Goal: Task Accomplishment & Management: Use online tool/utility

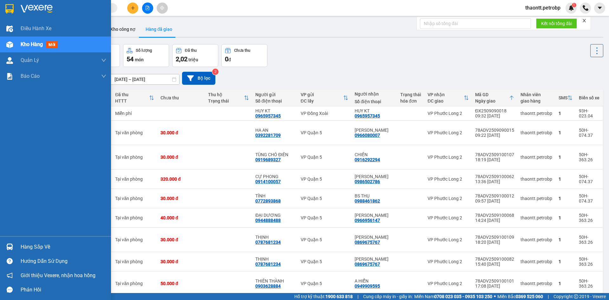
click at [16, 248] on div "Hàng sắp về" at bounding box center [55, 246] width 111 height 14
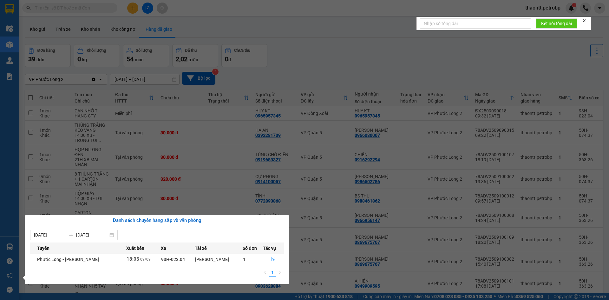
click at [283, 73] on section "Kết quả tìm kiếm ( 0 ) Bộ lọc No Data thaontt.petrobp 1 Điều hành xe Kho hàng m…" at bounding box center [304, 150] width 609 height 300
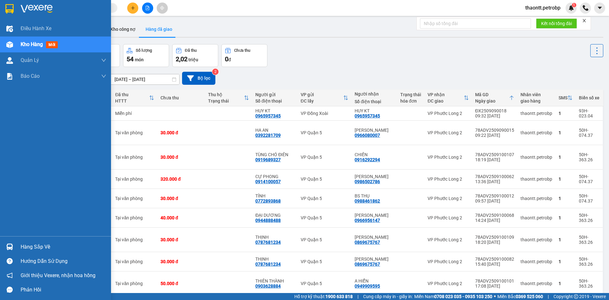
click at [48, 46] on span "mới" at bounding box center [52, 44] width 12 height 7
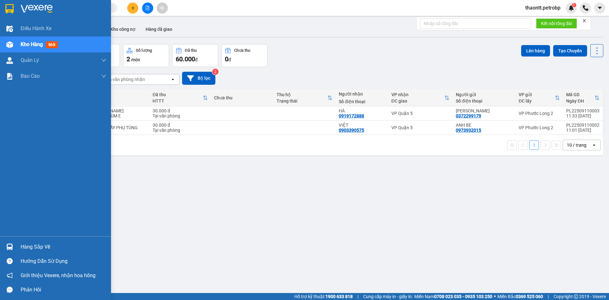
click at [18, 247] on div "Hàng sắp về" at bounding box center [55, 246] width 111 height 14
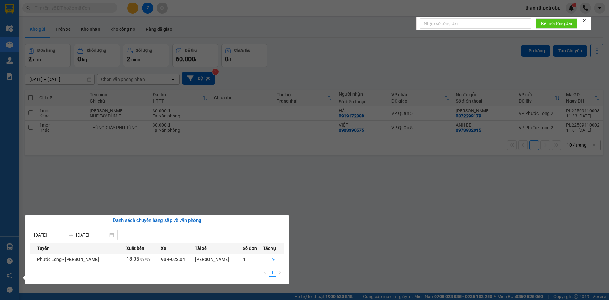
click at [240, 190] on section "Kết quả tìm kiếm ( 0 ) Bộ lọc No Data thaontt.petrobp 1 Điều hành xe Kho hàng m…" at bounding box center [304, 150] width 609 height 300
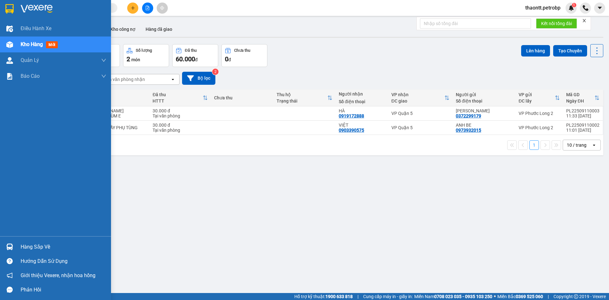
click at [29, 247] on div "Hàng sắp về" at bounding box center [64, 247] width 86 height 10
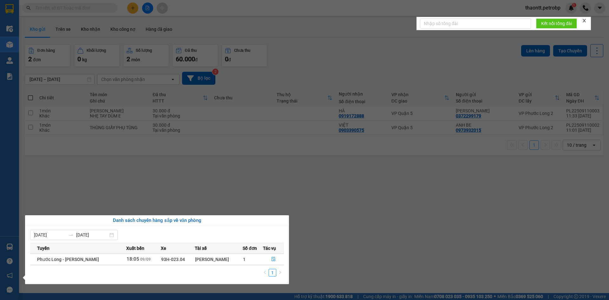
click at [236, 178] on section "Kết quả tìm kiếm ( 0 ) Bộ lọc No Data thaontt.petrobp 1 Điều hành xe Kho hàng m…" at bounding box center [304, 150] width 609 height 300
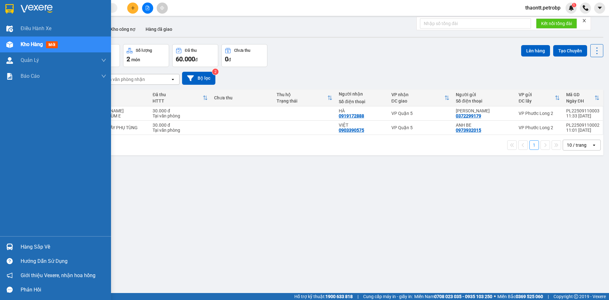
click at [52, 249] on div "Hàng sắp về" at bounding box center [64, 247] width 86 height 10
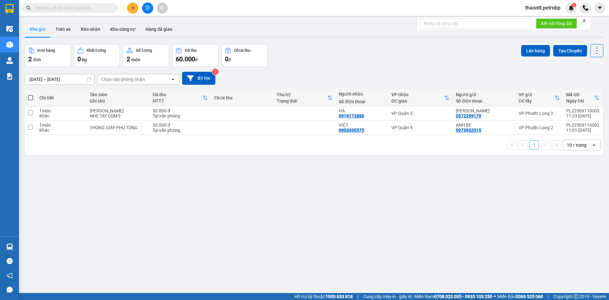
click at [134, 182] on section "Kết quả tìm kiếm ( 0 ) Bộ lọc No Data thaontt.petrobp 1 Điều hành xe Kho hàng m…" at bounding box center [304, 150] width 609 height 300
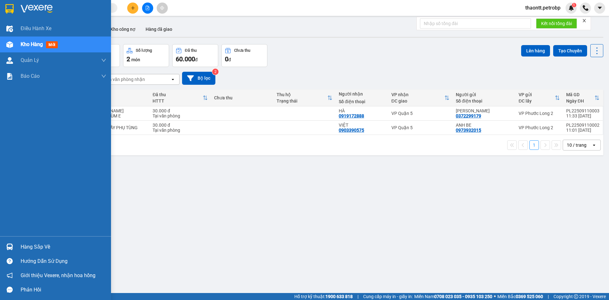
click at [33, 245] on div "Hàng sắp về" at bounding box center [64, 247] width 86 height 10
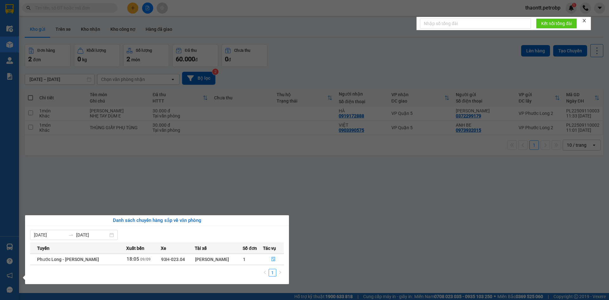
click at [299, 203] on section "Kết quả tìm kiếm ( 0 ) Bộ lọc No Data thaontt.petrobp 1 Điều hành xe Kho hàng m…" at bounding box center [304, 150] width 609 height 300
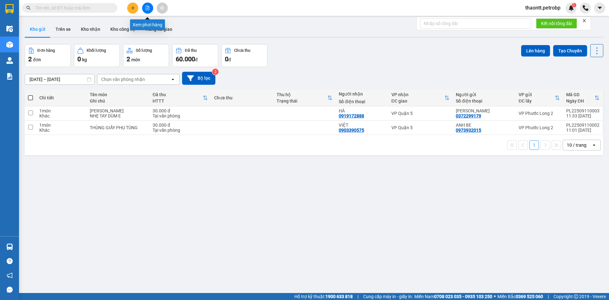
click at [146, 7] on icon "file-add" at bounding box center [147, 8] width 3 height 4
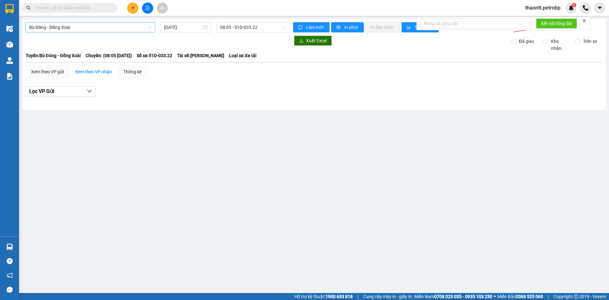
click at [81, 28] on span "Bù Đăng - Đồng Xoài" at bounding box center [90, 28] width 122 height 10
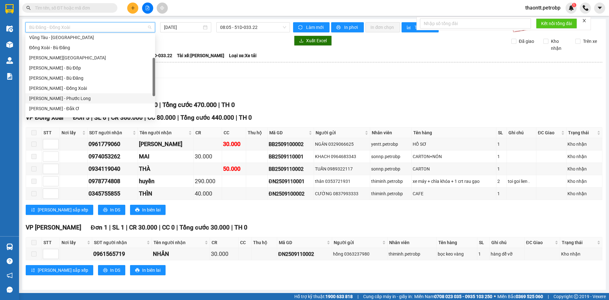
scroll to position [127, 0]
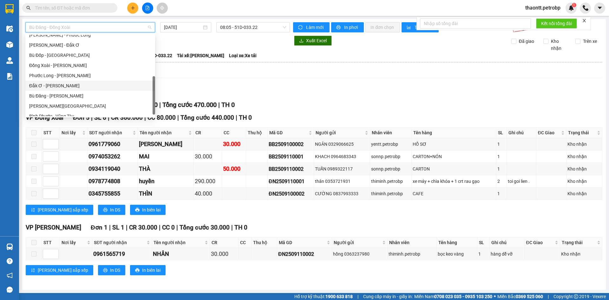
click at [64, 84] on div "Đắk Ơ - Hồ Chí Minh" at bounding box center [90, 85] width 122 height 7
type input "[DATE]"
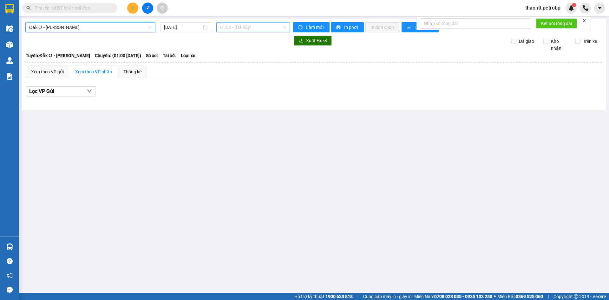
click at [256, 27] on span "01:00 - (Đã hủy)" at bounding box center [253, 28] width 66 height 10
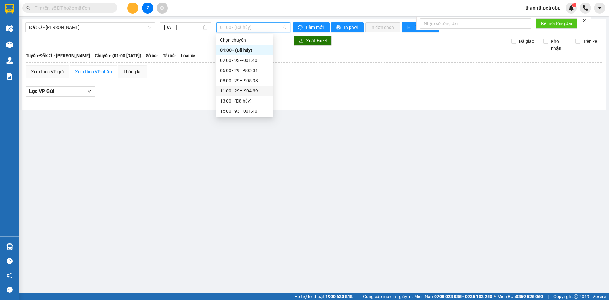
scroll to position [10, 0]
click at [249, 79] on div "11:00 - 29H-904.39" at bounding box center [244, 80] width 49 height 7
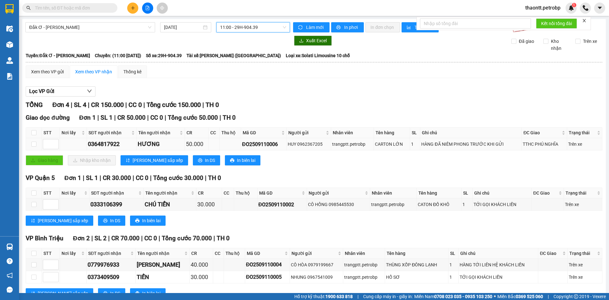
click at [270, 145] on div "ĐO2509110006" at bounding box center [263, 144] width 43 height 8
copy div "ĐO2509110006"
click at [82, 9] on input "text" at bounding box center [72, 7] width 75 height 7
paste input "ĐO2509110006"
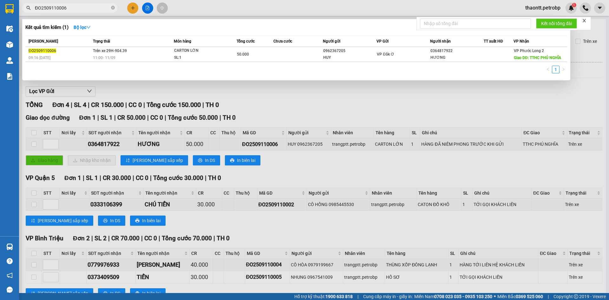
type input "ĐO2509110006"
click at [294, 113] on div at bounding box center [304, 150] width 609 height 300
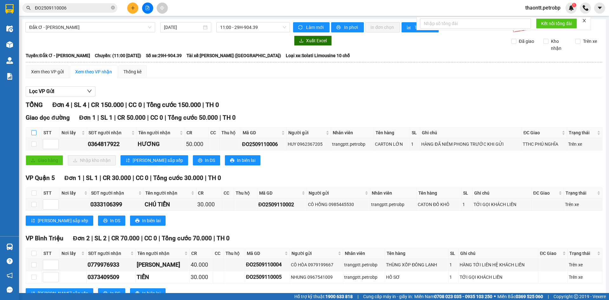
click at [33, 129] on label at bounding box center [33, 132] width 5 height 7
click at [33, 130] on input "checkbox" at bounding box center [33, 132] width 5 height 5
checkbox input "true"
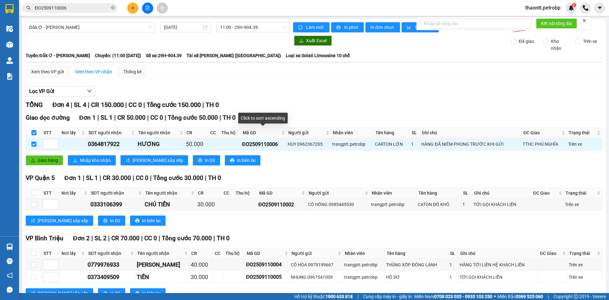
click at [286, 109] on div "TỔNG Đơn 4 | SL 4 | CR 150.000 | CC 0 | Tổng cước 150.000 | TH 0" at bounding box center [314, 105] width 576 height 10
click at [86, 162] on span "Nhập kho nhận" at bounding box center [95, 160] width 31 height 7
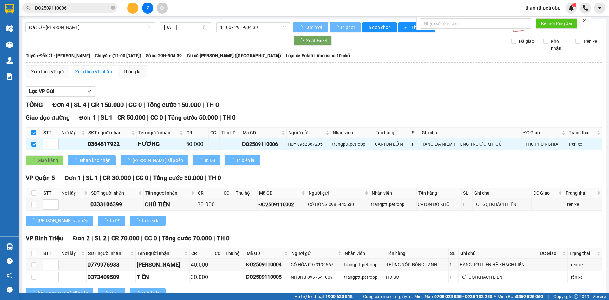
checkbox input "false"
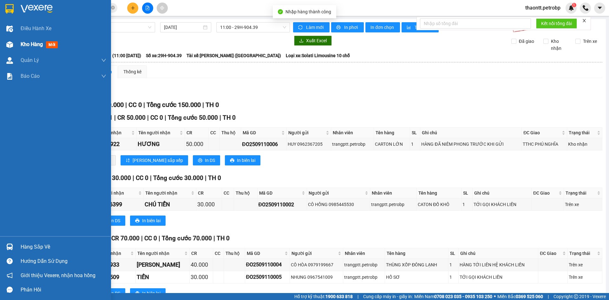
click at [24, 48] on div "Kho hàng mới" at bounding box center [41, 44] width 40 height 8
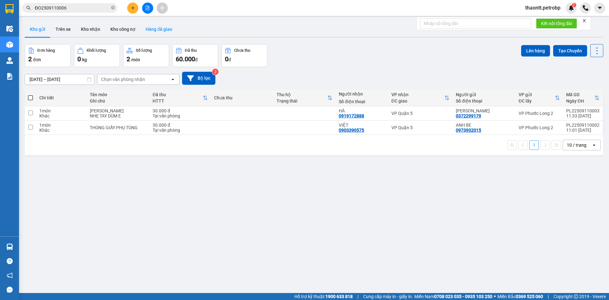
click at [163, 25] on button "Hàng đã giao" at bounding box center [158, 29] width 37 height 15
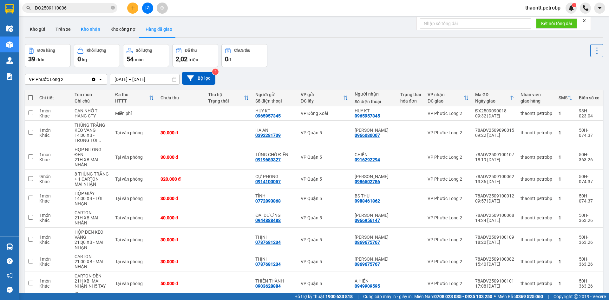
drag, startPoint x: 92, startPoint y: 26, endPoint x: 96, endPoint y: 25, distance: 4.1
click at [94, 25] on button "Kho nhận" at bounding box center [90, 29] width 29 height 15
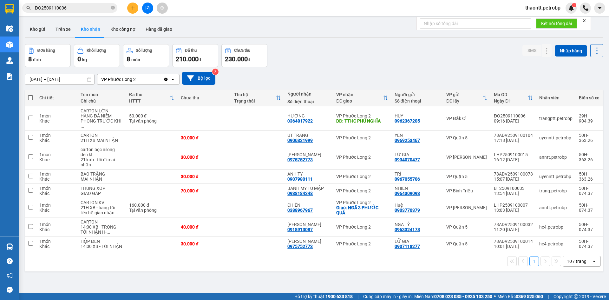
click at [289, 68] on div "09/09/2025 – 11/09/2025 Press the down arrow key to interact with the calendar …" at bounding box center [314, 78] width 578 height 23
click at [114, 8] on icon "close-circle" at bounding box center [113, 8] width 4 height 4
click at [138, 7] on button at bounding box center [132, 8] width 11 height 11
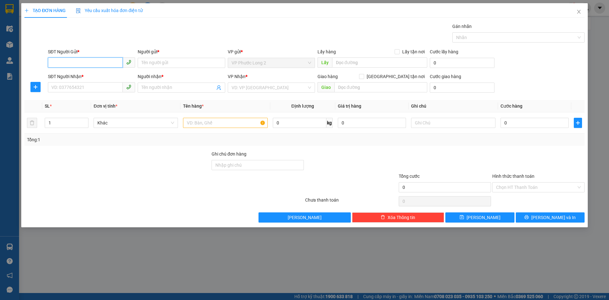
drag, startPoint x: 99, startPoint y: 60, endPoint x: 102, endPoint y: 58, distance: 4.3
click at [102, 58] on input "SĐT Người Gửi *" at bounding box center [85, 62] width 75 height 10
type input "0973430691"
click at [82, 75] on div "0973430691 - HÂN" at bounding box center [92, 75] width 80 height 7
type input "HÂN"
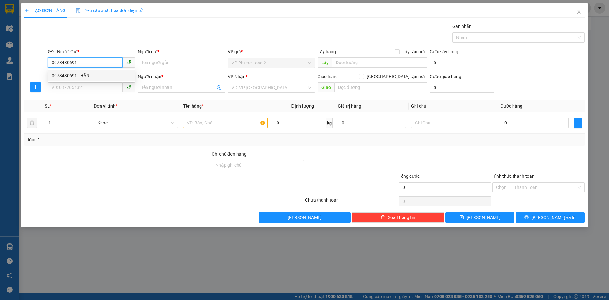
type input "0382197956"
type input "A PHƯỚC"
type input "30.000"
type input "0973430691"
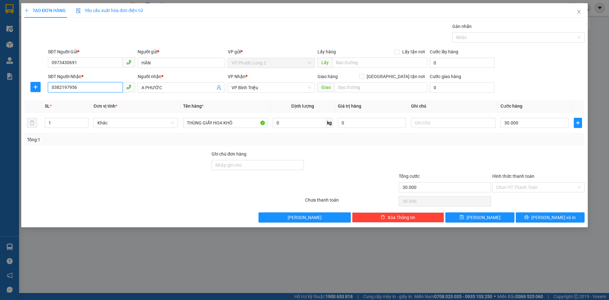
click at [89, 89] on input "0382197956" at bounding box center [85, 87] width 75 height 10
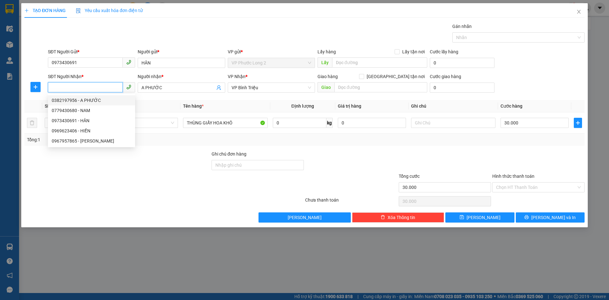
click at [99, 100] on div "0382197956 - A PHƯỚC" at bounding box center [92, 100] width 80 height 7
type input "0382197956"
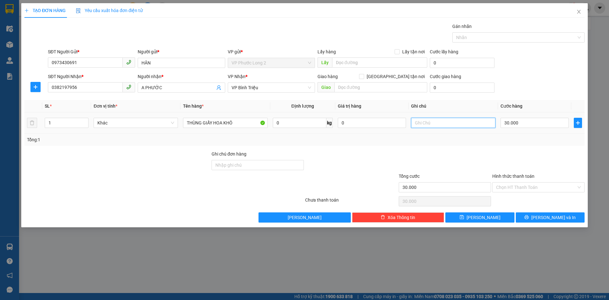
click at [484, 124] on input "text" at bounding box center [453, 123] width 84 height 10
type input "K DÈ DÙM E"
click at [528, 189] on input "Hình thức thanh toán" at bounding box center [536, 187] width 80 height 10
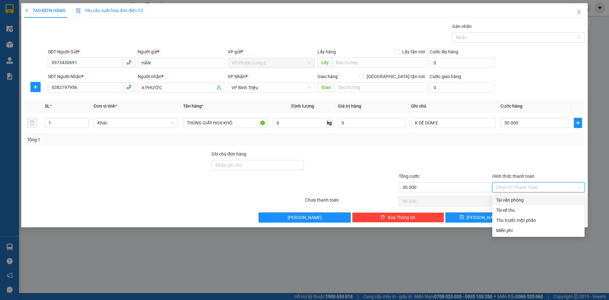
click at [528, 189] on input "Hình thức thanh toán" at bounding box center [536, 187] width 80 height 10
click at [527, 201] on div "Tại văn phòng" at bounding box center [538, 199] width 85 height 7
type input "0"
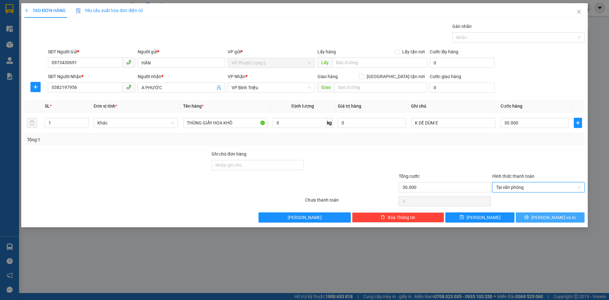
click at [528, 216] on icon "printer" at bounding box center [526, 217] width 4 height 4
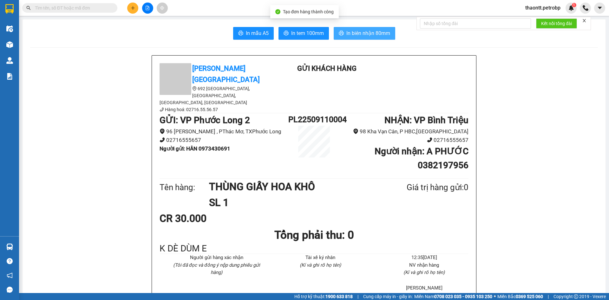
click at [356, 35] on span "In biên nhận 80mm" at bounding box center [368, 33] width 44 height 8
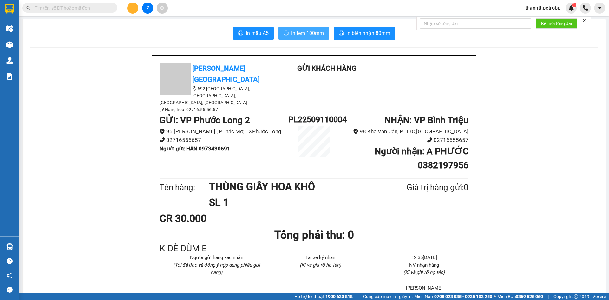
click at [303, 34] on span "In tem 100mm" at bounding box center [307, 33] width 33 height 8
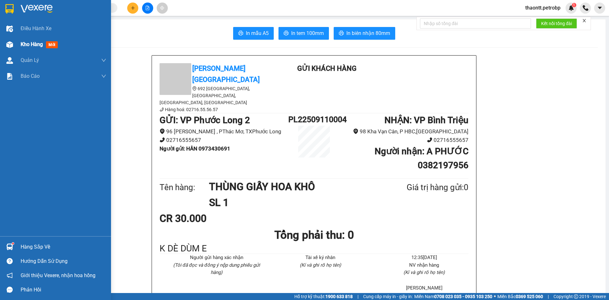
click at [26, 47] on span "Kho hàng" at bounding box center [32, 44] width 22 height 6
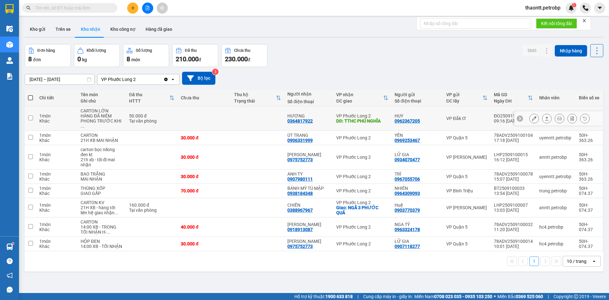
click at [532, 117] on icon at bounding box center [534, 118] width 4 height 4
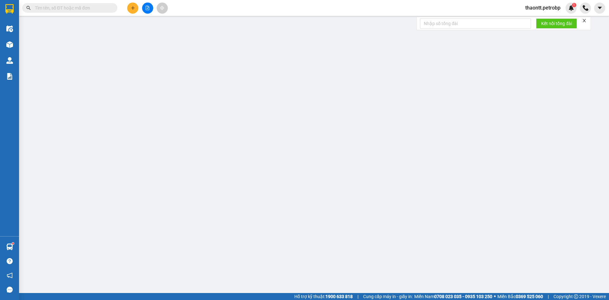
type input "0962367205"
type input "HUY"
type input "0364817922"
type input "HƯƠNG"
type input "TTHC PHÚ NGHĨA"
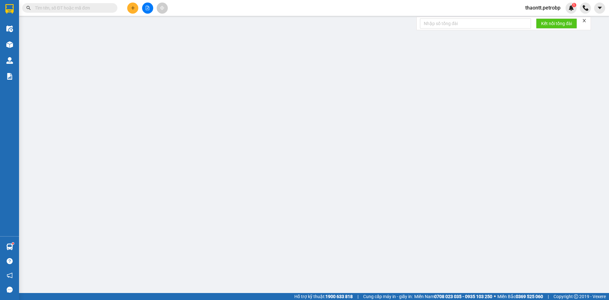
type input "50.000"
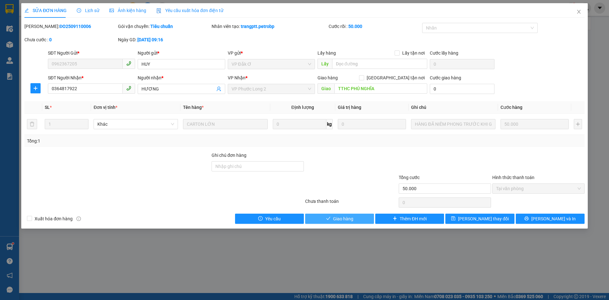
click at [360, 220] on button "Giao hàng" at bounding box center [339, 218] width 69 height 10
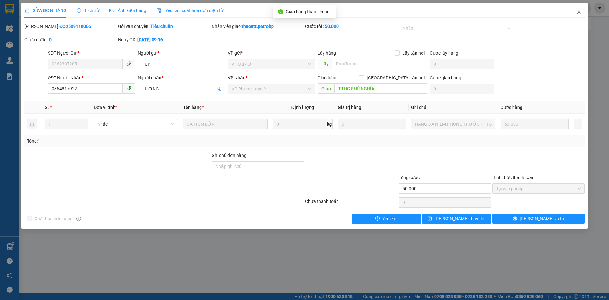
click at [578, 10] on icon "close" at bounding box center [578, 11] width 5 height 5
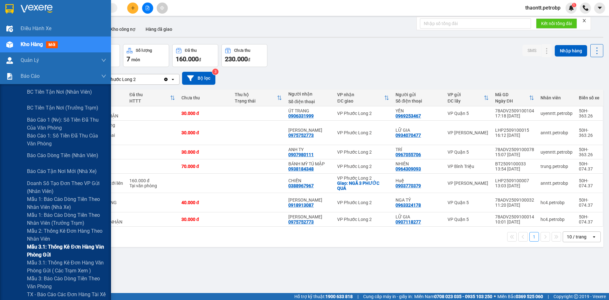
click at [43, 254] on span "Mẫu 3.1: Thống kê đơn hàng văn phòng gửi" at bounding box center [66, 251] width 79 height 16
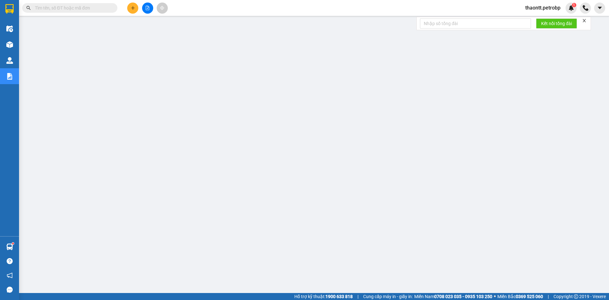
scroll to position [15, 0]
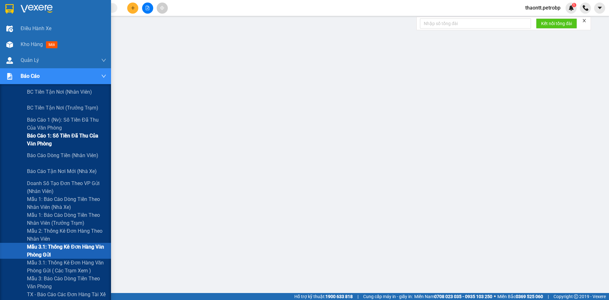
click at [61, 133] on span "Báo cáo 1: Số tiền đã thu của văn phòng" at bounding box center [66, 140] width 79 height 16
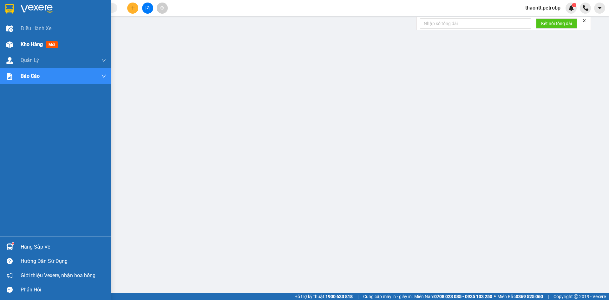
click at [39, 45] on span "Kho hàng" at bounding box center [32, 44] width 22 height 6
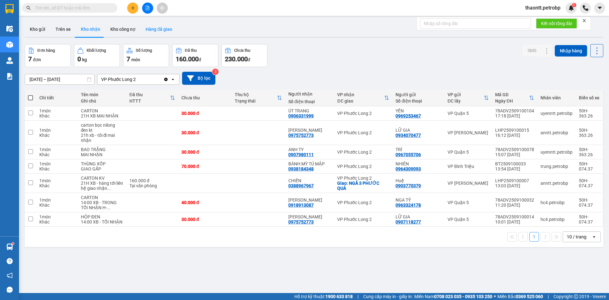
drag, startPoint x: 152, startPoint y: 29, endPoint x: 175, endPoint y: 12, distance: 28.4
click at [153, 29] on button "Hàng đã giao" at bounding box center [158, 29] width 37 height 15
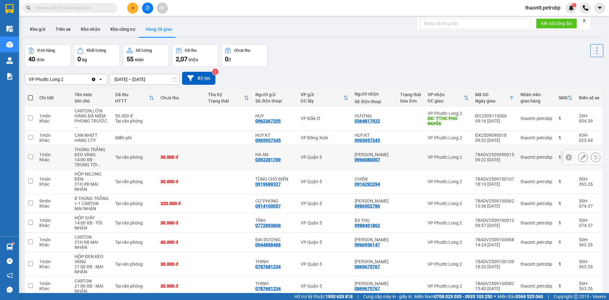
click at [210, 148] on td at bounding box center [229, 157] width 48 height 24
checkbox input "true"
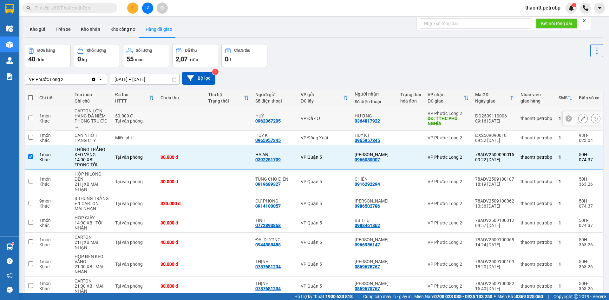
scroll to position [32, 0]
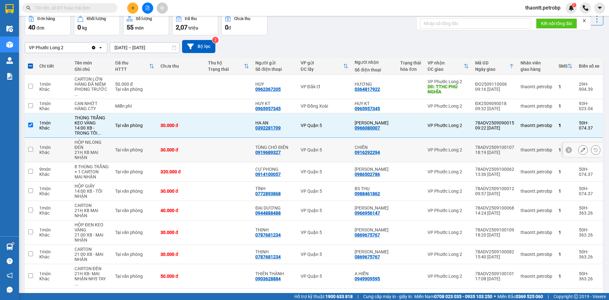
click at [236, 151] on td at bounding box center [229, 150] width 48 height 24
checkbox input "true"
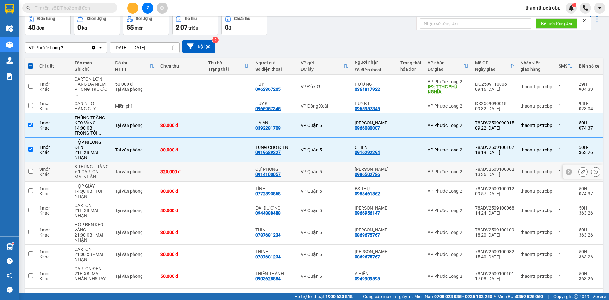
click at [224, 174] on td at bounding box center [229, 171] width 48 height 19
checkbox input "true"
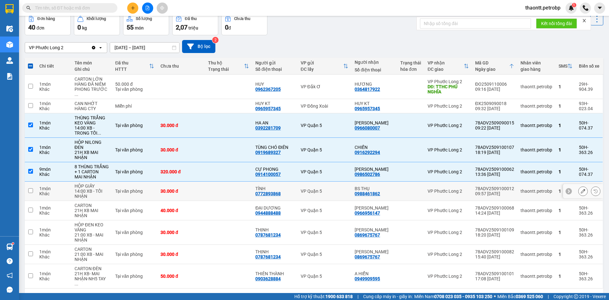
click at [223, 185] on td at bounding box center [229, 190] width 48 height 19
checkbox input "true"
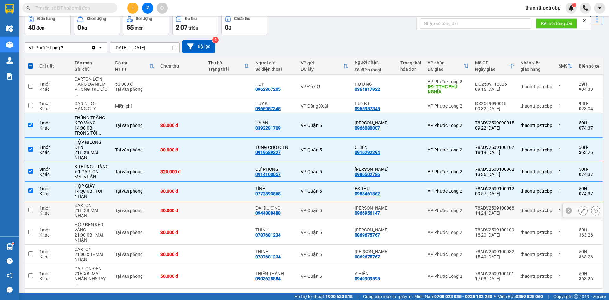
click at [231, 202] on td at bounding box center [229, 210] width 48 height 19
checkbox input "true"
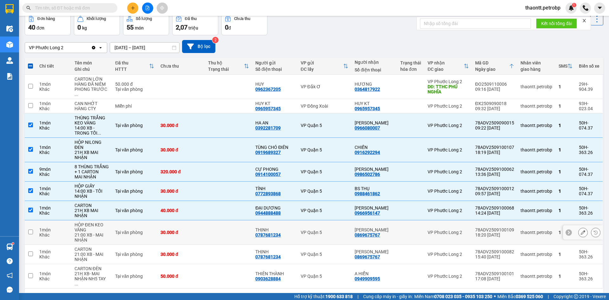
click at [222, 229] on td at bounding box center [229, 232] width 48 height 24
checkbox input "true"
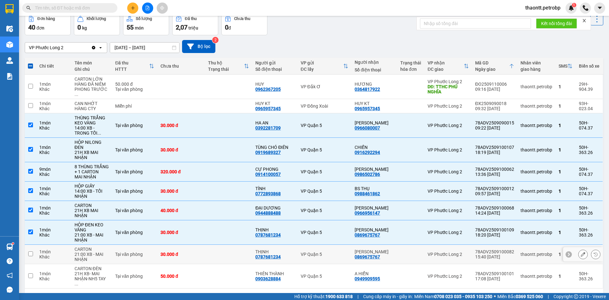
click at [222, 258] on td at bounding box center [229, 253] width 48 height 19
checkbox input "true"
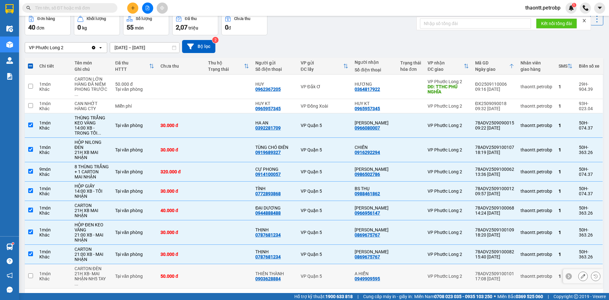
click at [215, 264] on td at bounding box center [229, 276] width 48 height 24
checkbox input "true"
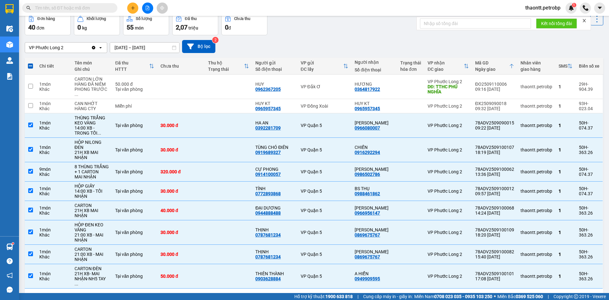
click at [507, 294] on button "2" at bounding box center [512, 299] width 10 height 10
checkbox input "false"
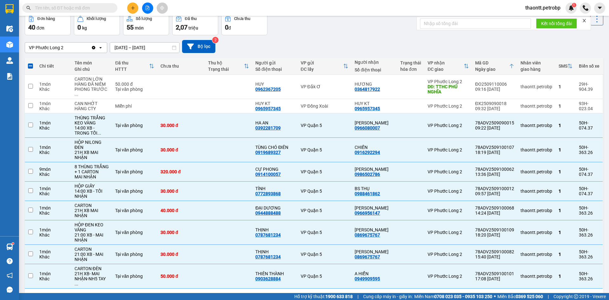
checkbox input "false"
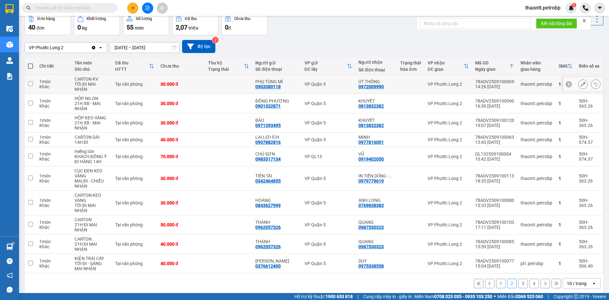
click at [230, 83] on td at bounding box center [229, 84] width 48 height 19
checkbox input "true"
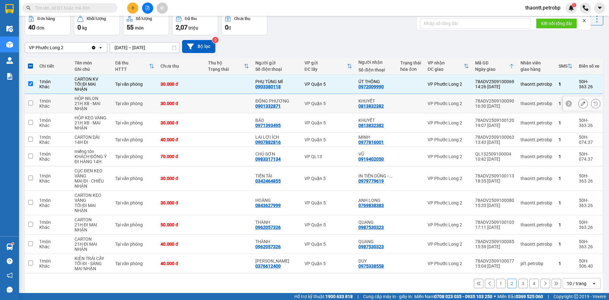
click at [226, 99] on td at bounding box center [229, 103] width 48 height 19
checkbox input "true"
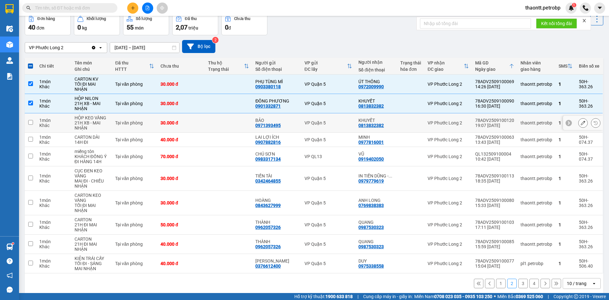
click at [218, 124] on td at bounding box center [229, 122] width 48 height 19
checkbox input "true"
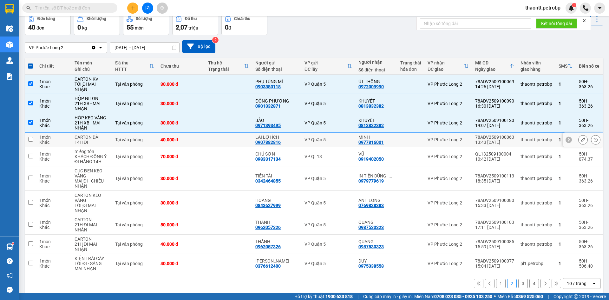
click at [208, 140] on td at bounding box center [229, 140] width 48 height 14
checkbox input "true"
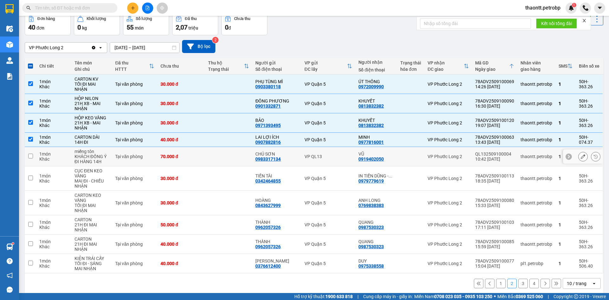
click at [213, 155] on td at bounding box center [229, 156] width 48 height 19
checkbox input "true"
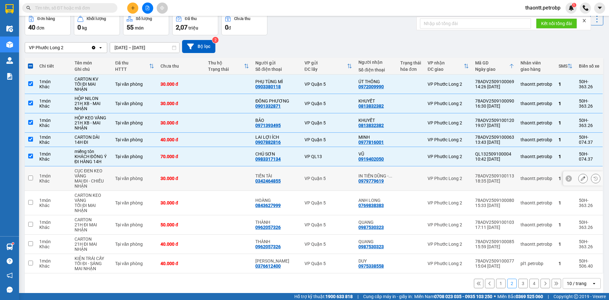
click at [206, 176] on td at bounding box center [229, 178] width 48 height 24
checkbox input "true"
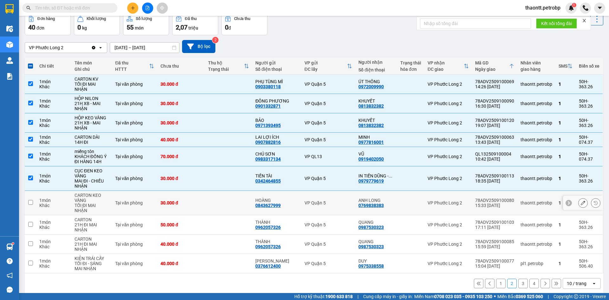
click at [206, 192] on td at bounding box center [229, 203] width 48 height 24
checkbox input "true"
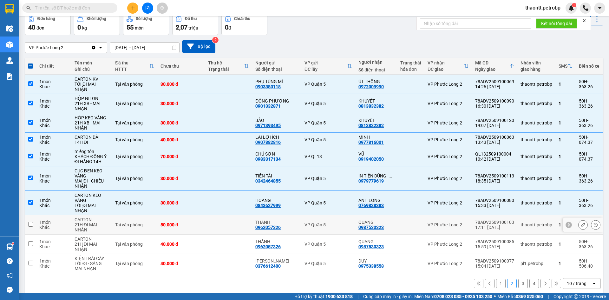
click at [206, 225] on td at bounding box center [229, 224] width 48 height 19
checkbox input "true"
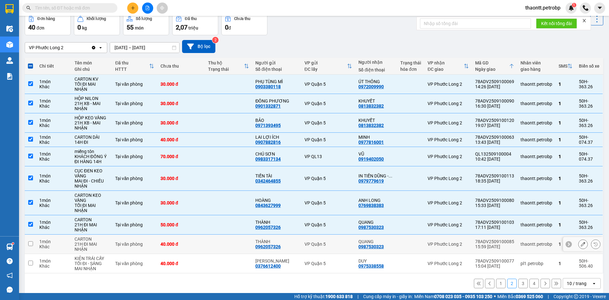
click at [202, 243] on div "40.000 đ" at bounding box center [180, 243] width 41 height 5
checkbox input "true"
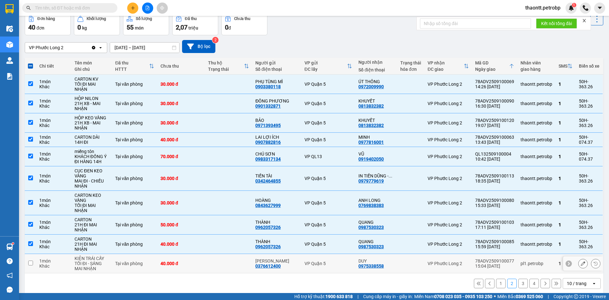
click at [200, 263] on div "40.000 đ" at bounding box center [180, 263] width 41 height 5
checkbox input "true"
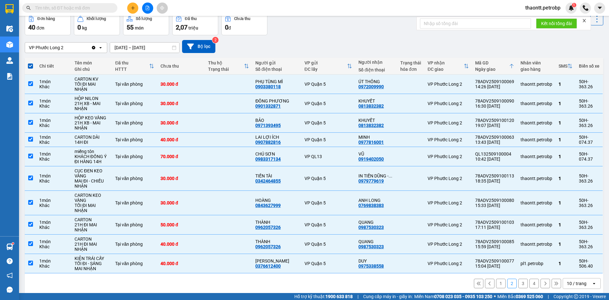
click at [518, 284] on button "3" at bounding box center [523, 283] width 10 height 10
checkbox input "false"
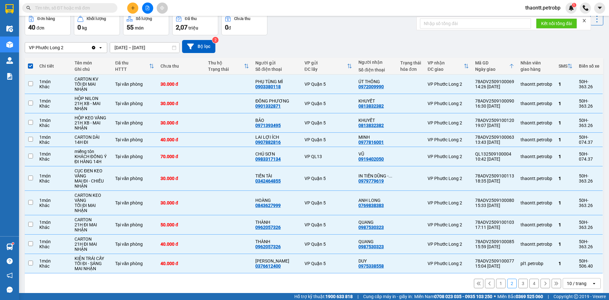
checkbox input "false"
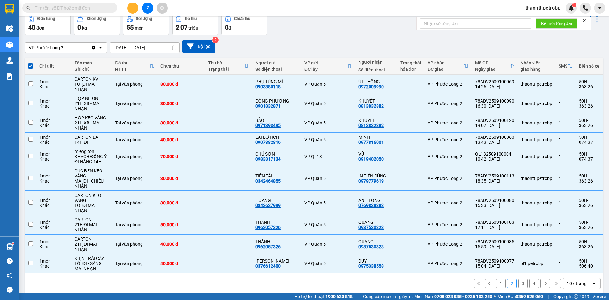
checkbox input "false"
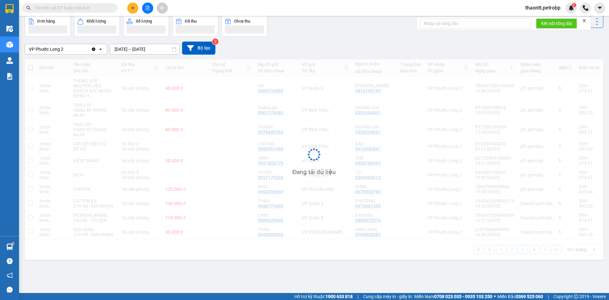
scroll to position [29, 0]
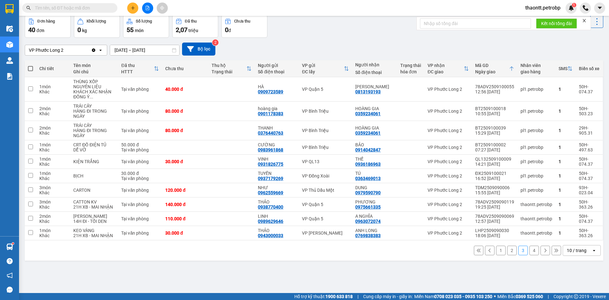
click at [507, 255] on button "2" at bounding box center [512, 250] width 10 height 10
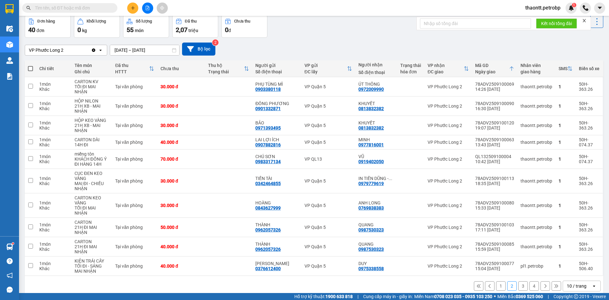
click at [498, 286] on button "1" at bounding box center [501, 286] width 10 height 10
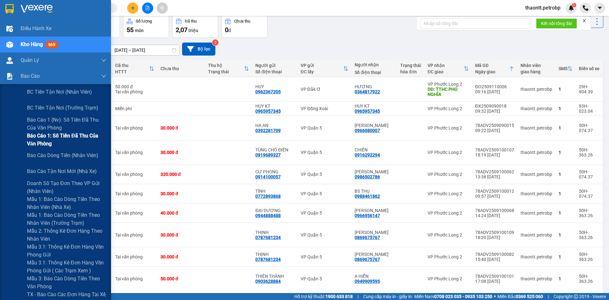
click at [36, 139] on span "Báo cáo 1: Số tiền đã thu của văn phòng" at bounding box center [66, 140] width 79 height 16
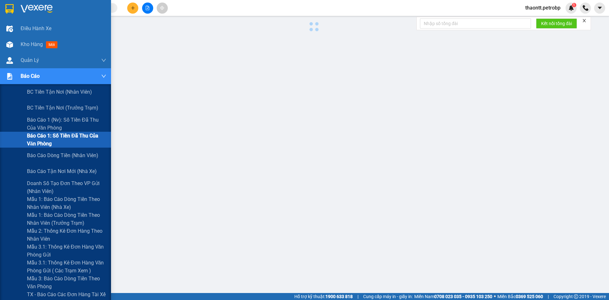
scroll to position [15, 0]
click at [49, 157] on span "Báo cáo dòng tiền (nhân viên)" at bounding box center [63, 155] width 72 height 8
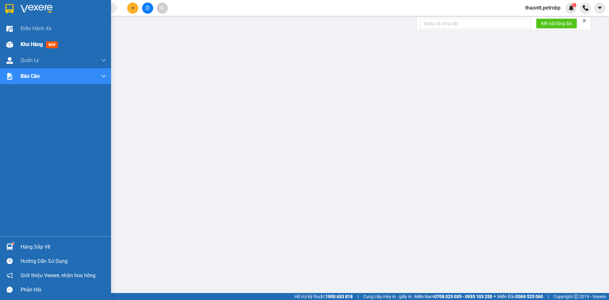
click at [30, 44] on span "Kho hàng" at bounding box center [32, 44] width 22 height 6
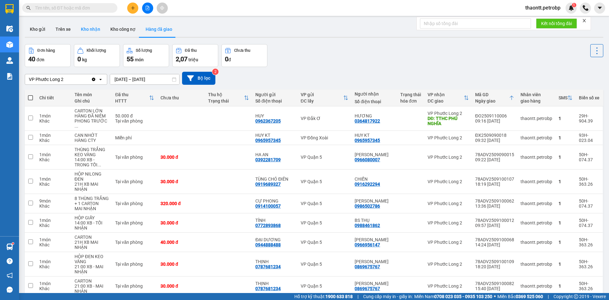
click at [88, 28] on button "Kho nhận" at bounding box center [90, 29] width 29 height 15
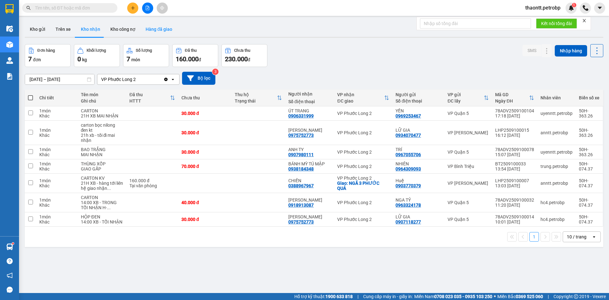
click at [151, 24] on button "Hàng đã giao" at bounding box center [158, 29] width 37 height 15
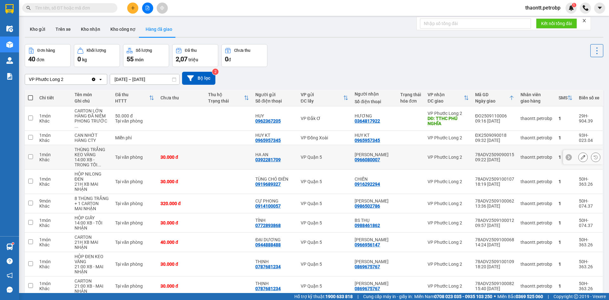
scroll to position [43, 0]
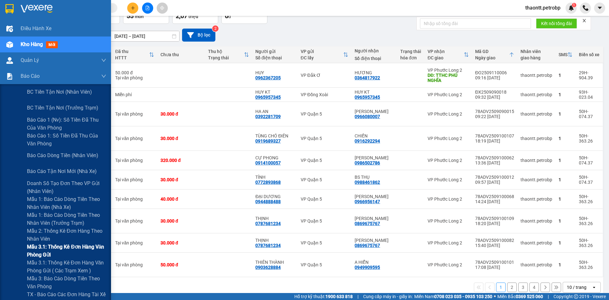
click at [36, 249] on span "Mẫu 3.1: Thống kê đơn hàng văn phòng gửi" at bounding box center [66, 251] width 79 height 16
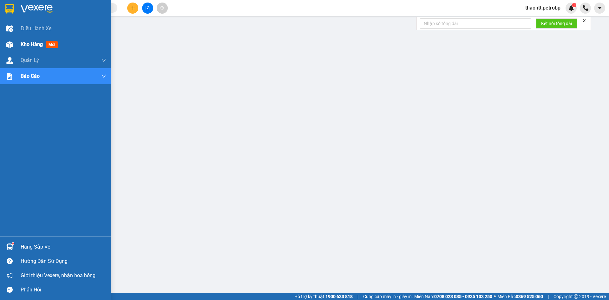
click at [18, 42] on div "Kho hàng mới" at bounding box center [55, 44] width 111 height 16
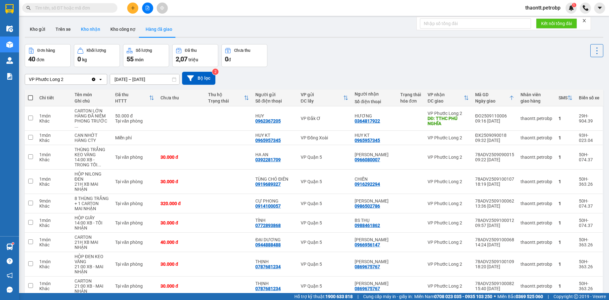
click at [94, 28] on button "Kho nhận" at bounding box center [90, 29] width 29 height 15
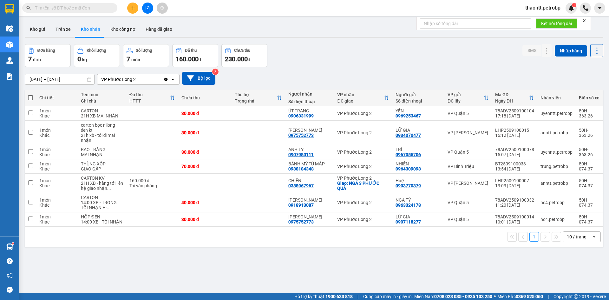
click at [88, 3] on div "Kết quả tìm kiếm ( 1 ) Bộ lọc Mã ĐH Trạng thái Món hàng Tổng cước Chưa cước Ngư…" at bounding box center [62, 8] width 124 height 11
click at [91, 10] on input "text" at bounding box center [72, 7] width 75 height 7
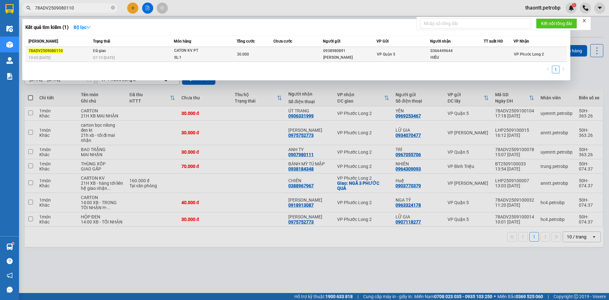
type input "78ADV2509080110"
click at [161, 55] on div "07:19 - 11/09" at bounding box center [133, 57] width 81 height 7
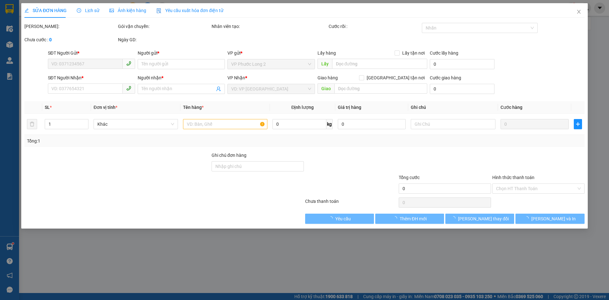
type input "0938980891"
type input "KIM"
type input "0366449644"
type input "HIẾU"
type input "30.000"
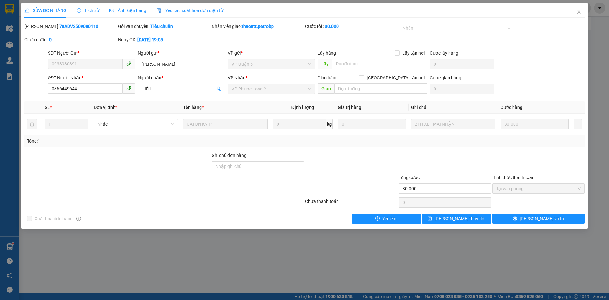
drag, startPoint x: 86, startPoint y: 9, endPoint x: 101, endPoint y: 11, distance: 15.3
click at [89, 11] on span "Lịch sử" at bounding box center [88, 10] width 23 height 5
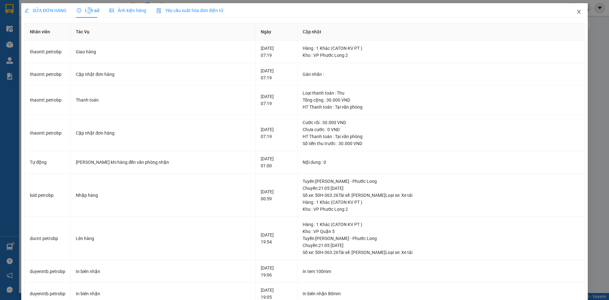
click at [577, 10] on icon "close" at bounding box center [578, 12] width 3 height 4
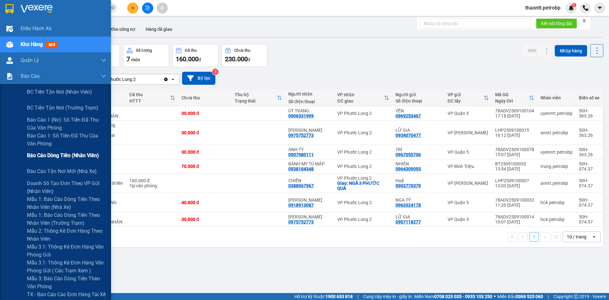
click at [47, 160] on div "Báo cáo dòng tiền (nhân viên)" at bounding box center [66, 155] width 79 height 16
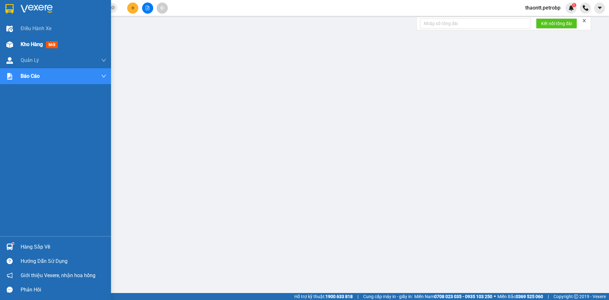
click at [13, 46] on div at bounding box center [9, 44] width 11 height 11
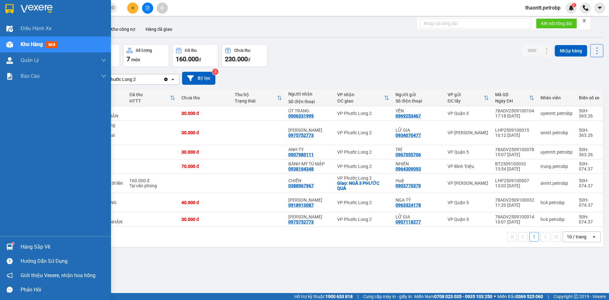
click at [29, 244] on div "Hàng sắp về" at bounding box center [64, 247] width 86 height 10
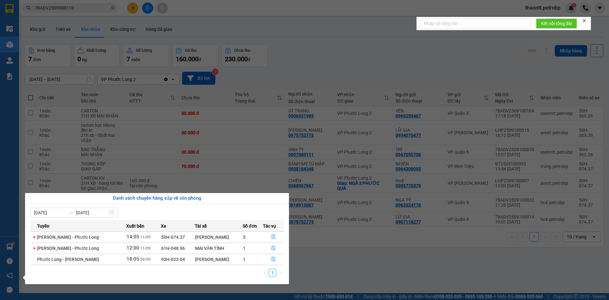
click at [256, 172] on section "Kết quả tìm kiếm ( 1 ) Bộ lọc Mã ĐH Trạng thái Món hàng Tổng cước Chưa cước Ngư…" at bounding box center [304, 150] width 609 height 300
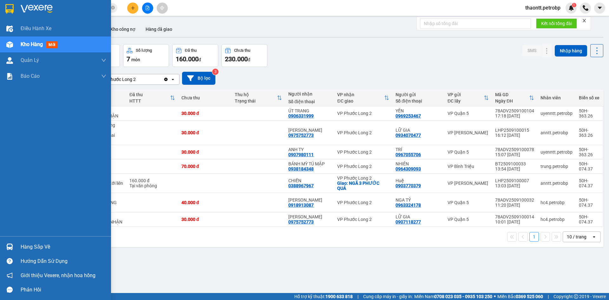
click at [22, 244] on div "Hàng sắp về" at bounding box center [64, 247] width 86 height 10
